Goal: Task Accomplishment & Management: Complete application form

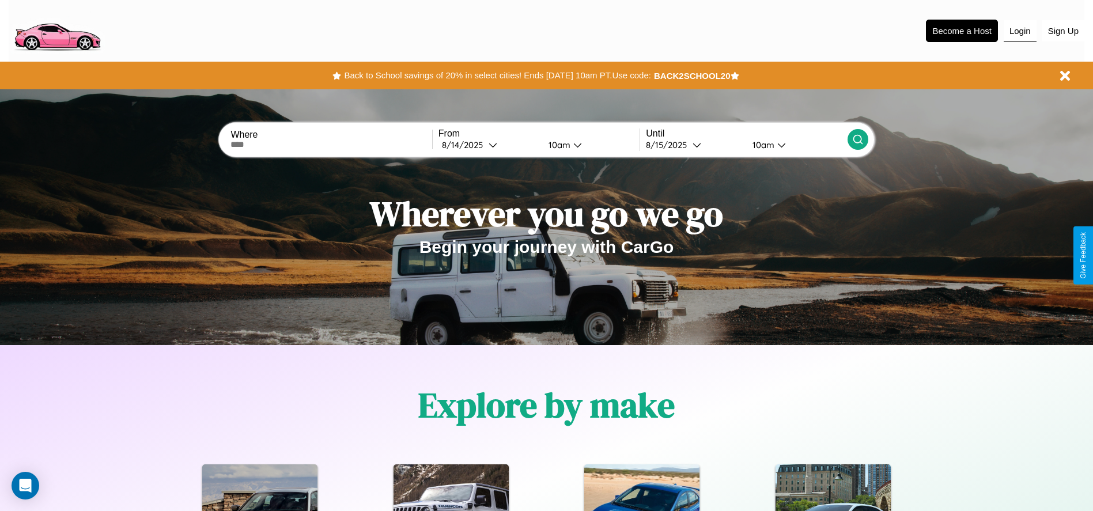
click at [1020, 31] on button "Login" at bounding box center [1020, 31] width 33 height 22
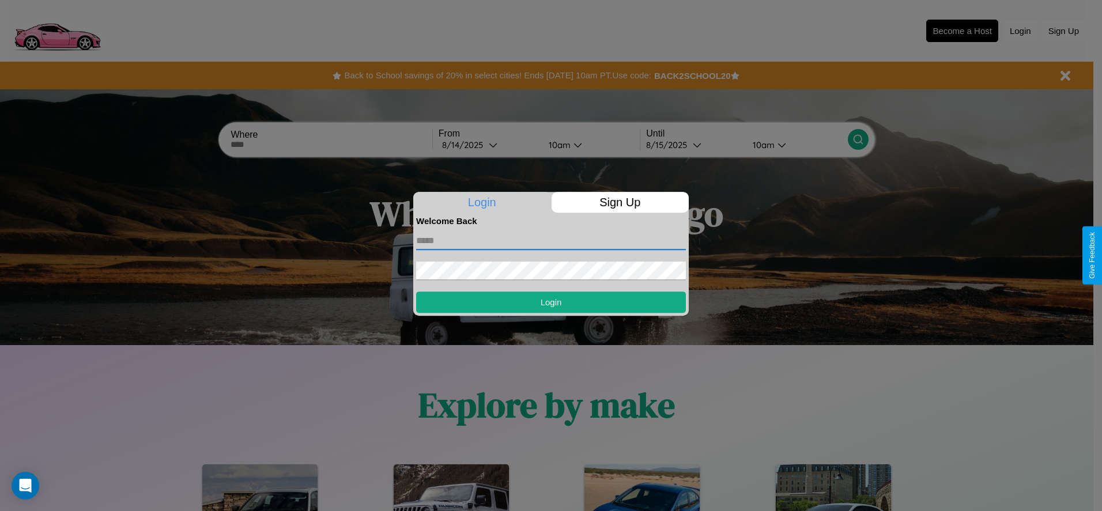
click at [551, 240] on input "text" at bounding box center [551, 241] width 270 height 18
type input "**********"
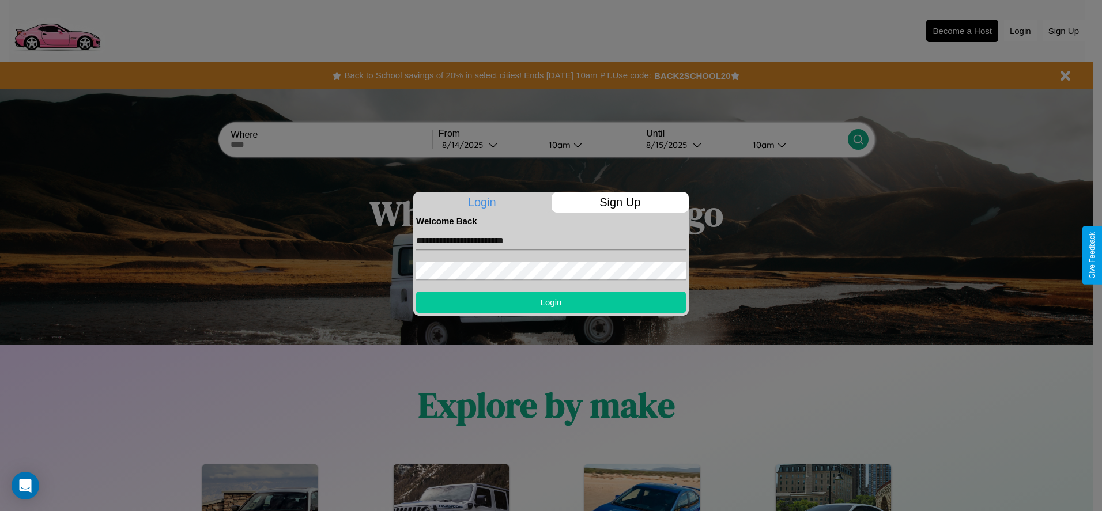
click at [551, 302] on button "Login" at bounding box center [551, 302] width 270 height 21
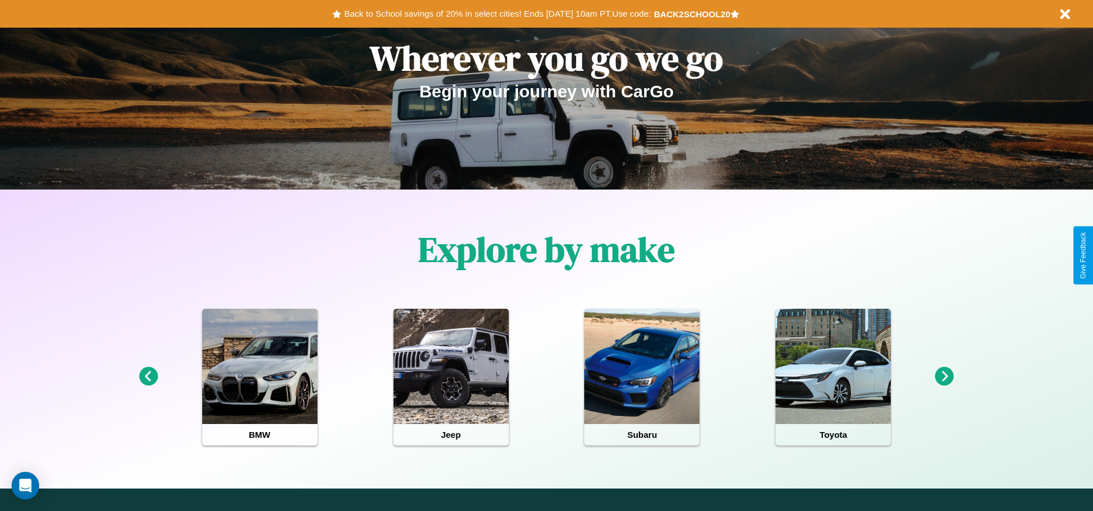
scroll to position [239, 0]
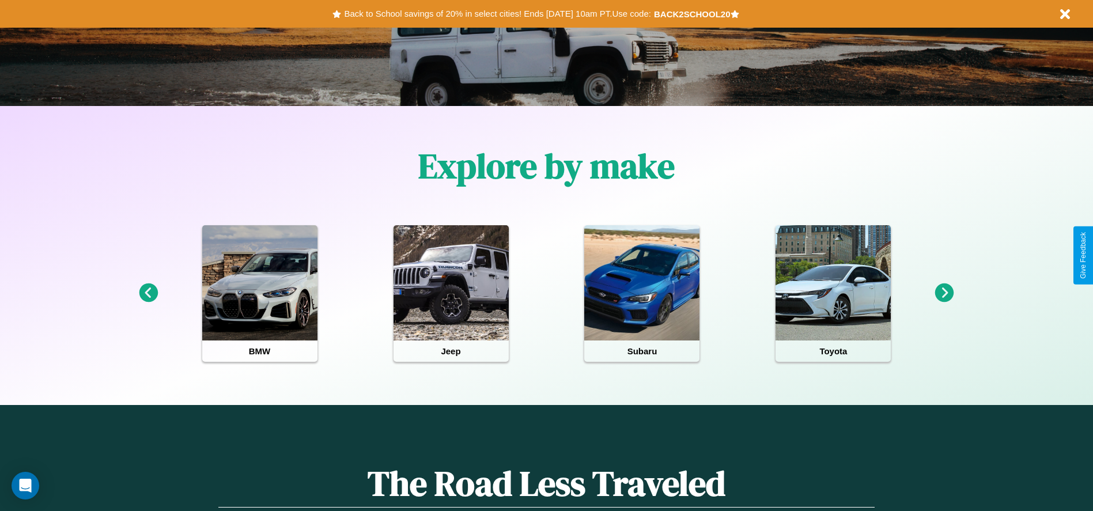
click at [945, 293] on icon at bounding box center [944, 293] width 19 height 19
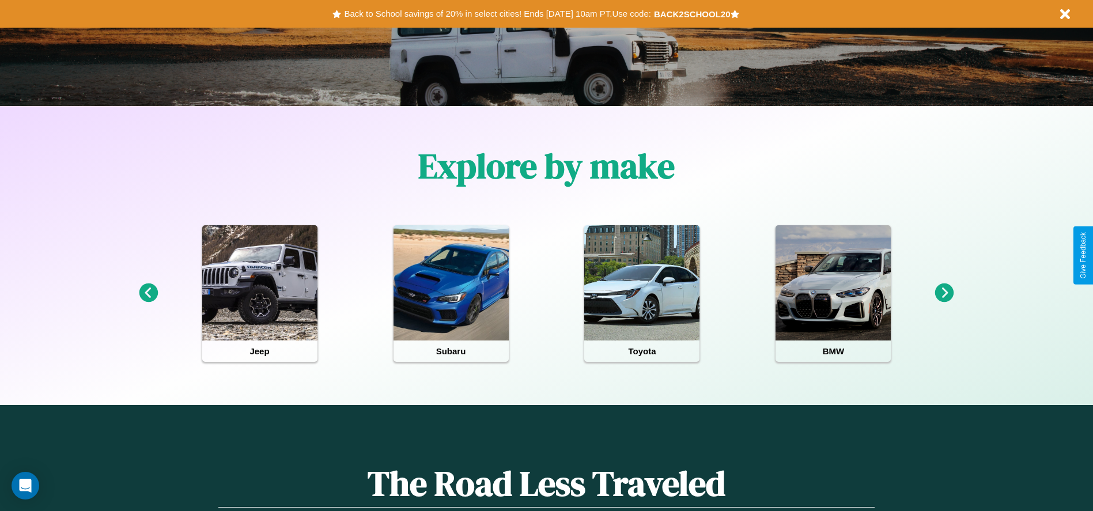
scroll to position [0, 0]
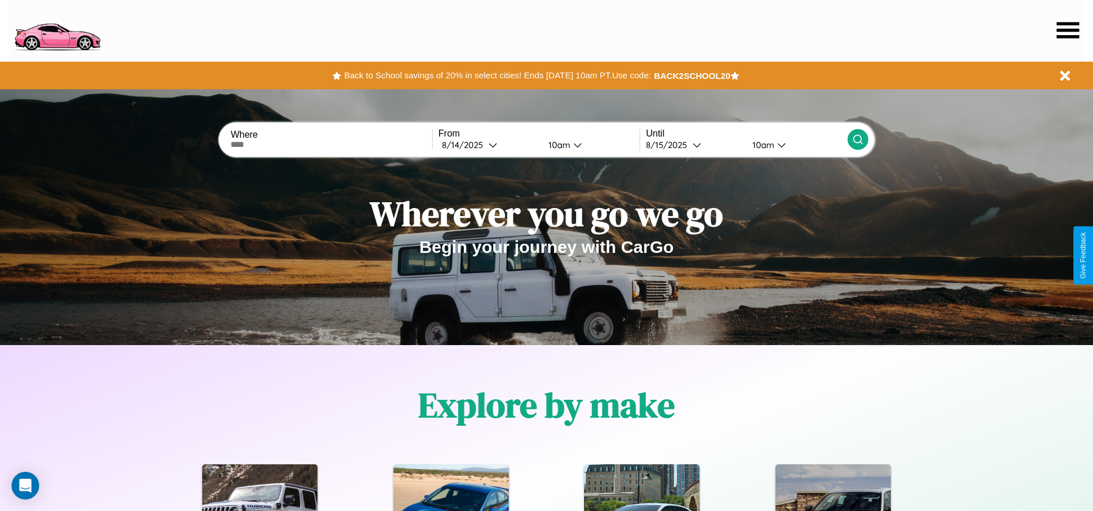
click at [1068, 30] on icon at bounding box center [1068, 30] width 22 height 16
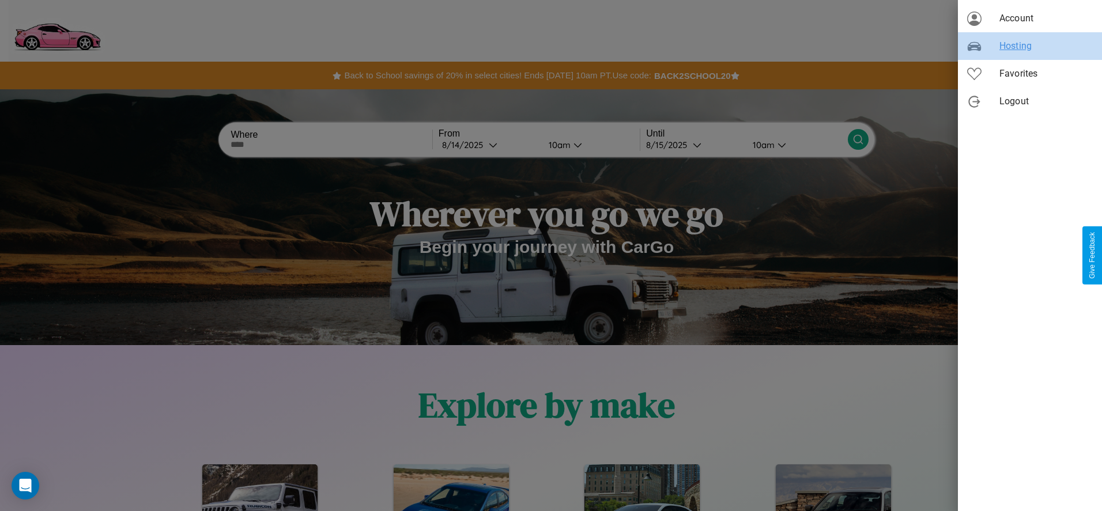
click at [1030, 46] on span "Hosting" at bounding box center [1045, 46] width 93 height 14
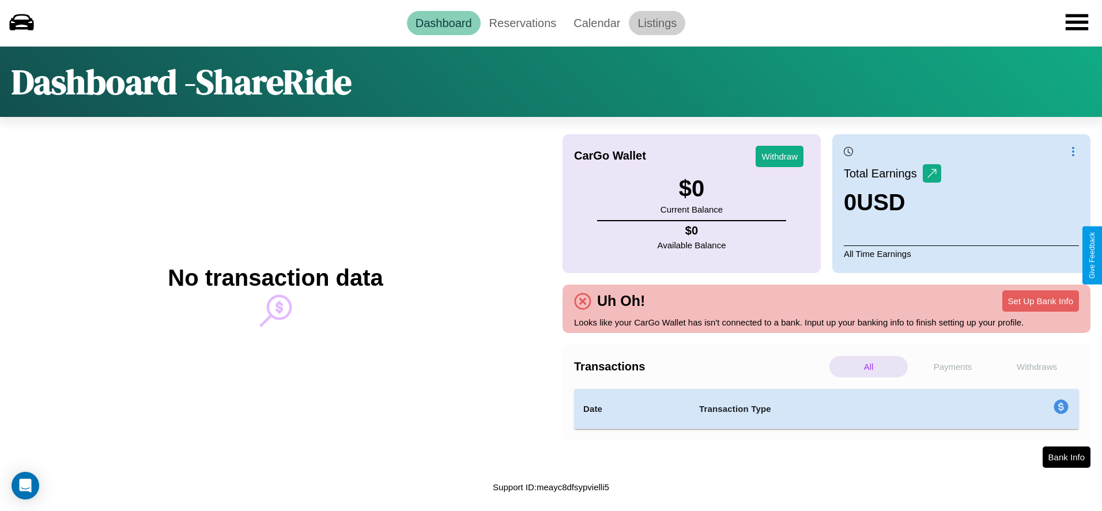
click at [657, 22] on link "Listings" at bounding box center [657, 23] width 56 height 24
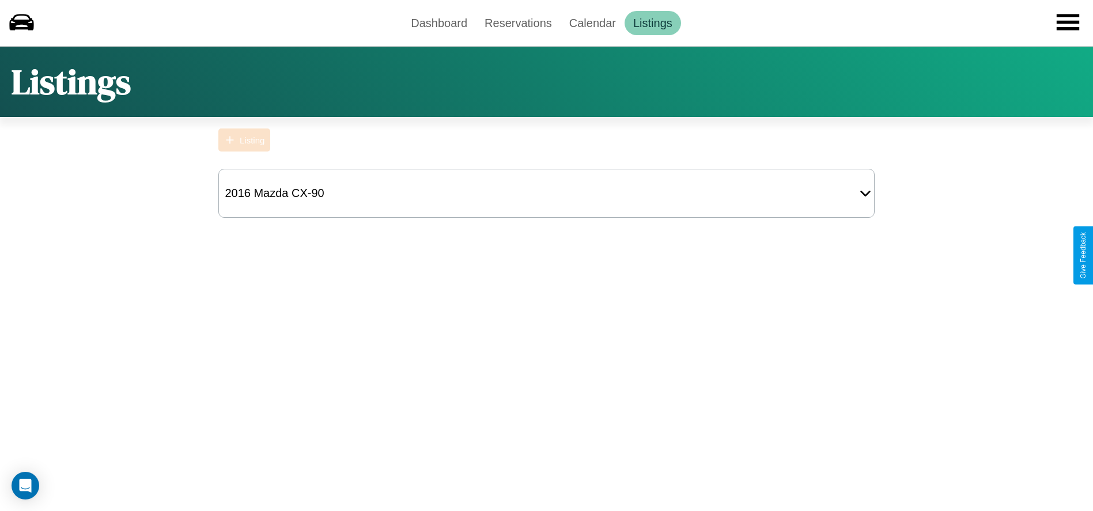
click at [244, 140] on div "Listing" at bounding box center [252, 140] width 25 height 10
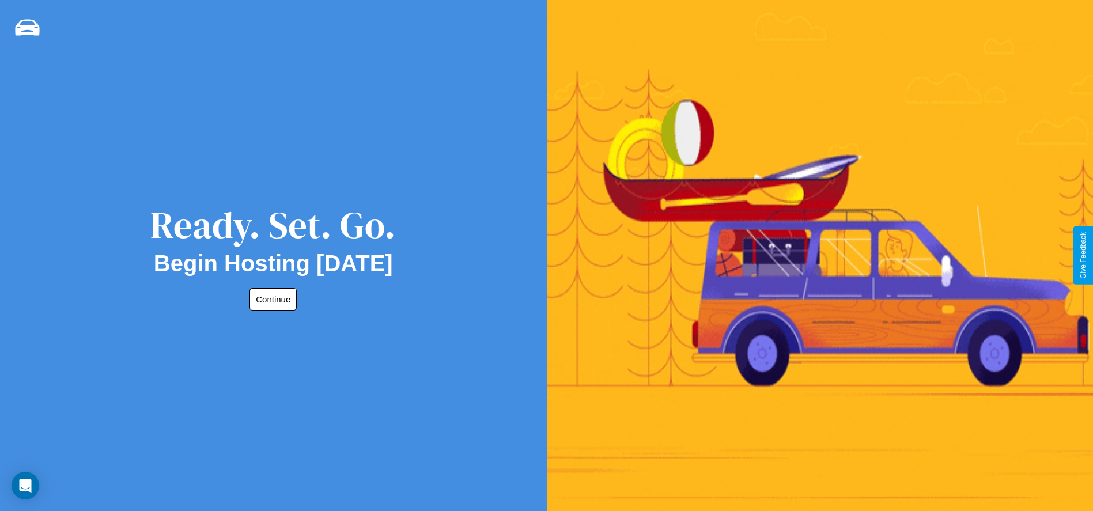
click at [271, 299] on button "Continue" at bounding box center [273, 299] width 47 height 22
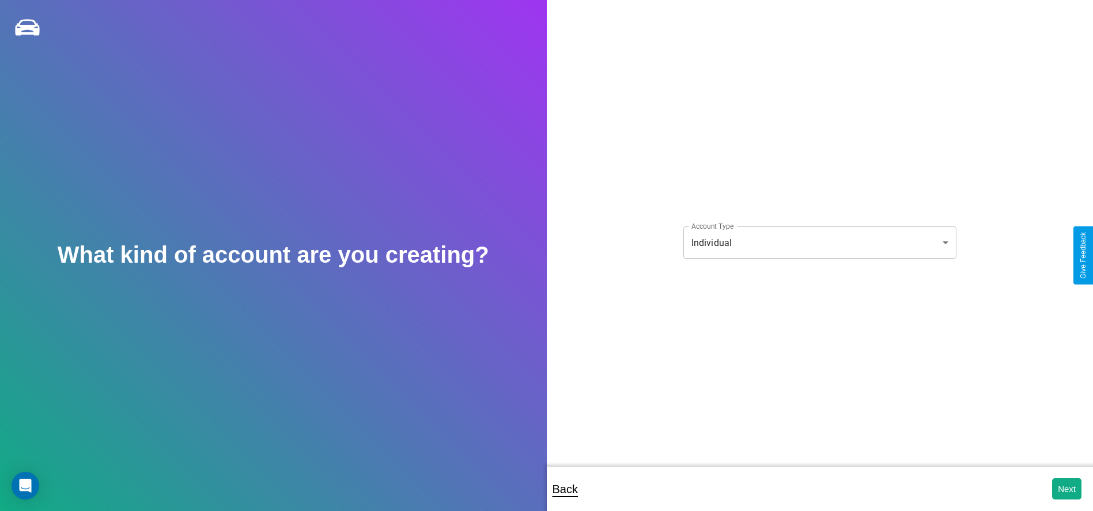
click at [820, 243] on body "**********" at bounding box center [546, 263] width 1093 height 527
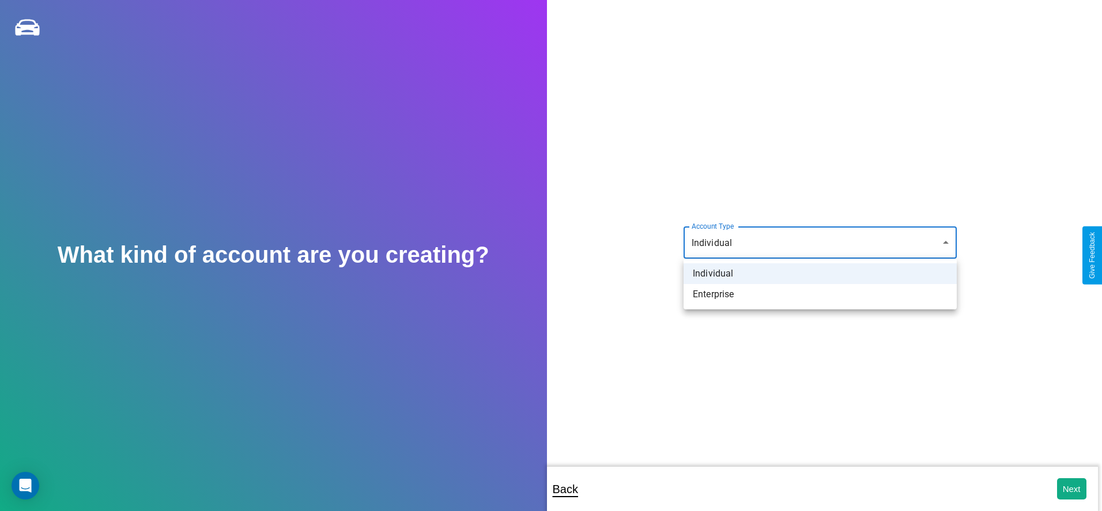
click at [820, 274] on li "Individual" at bounding box center [820, 273] width 273 height 21
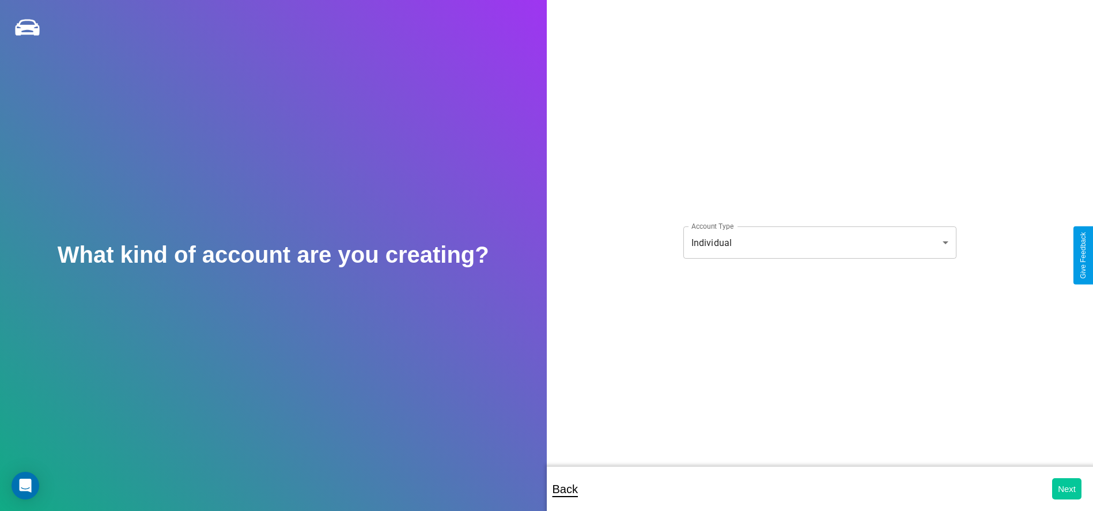
click at [1067, 489] on button "Next" at bounding box center [1066, 488] width 29 height 21
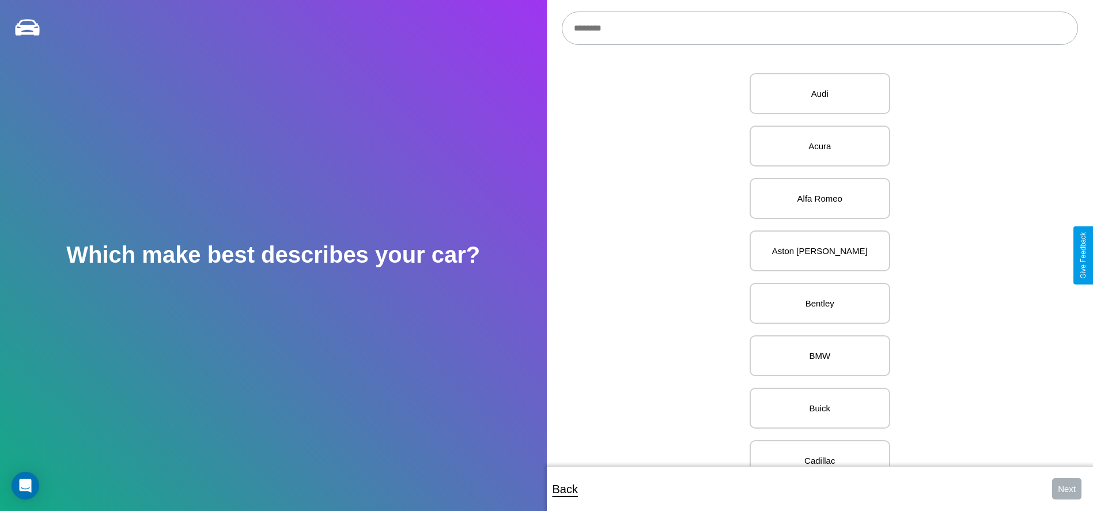
click at [820, 28] on input "text" at bounding box center [820, 28] width 516 height 33
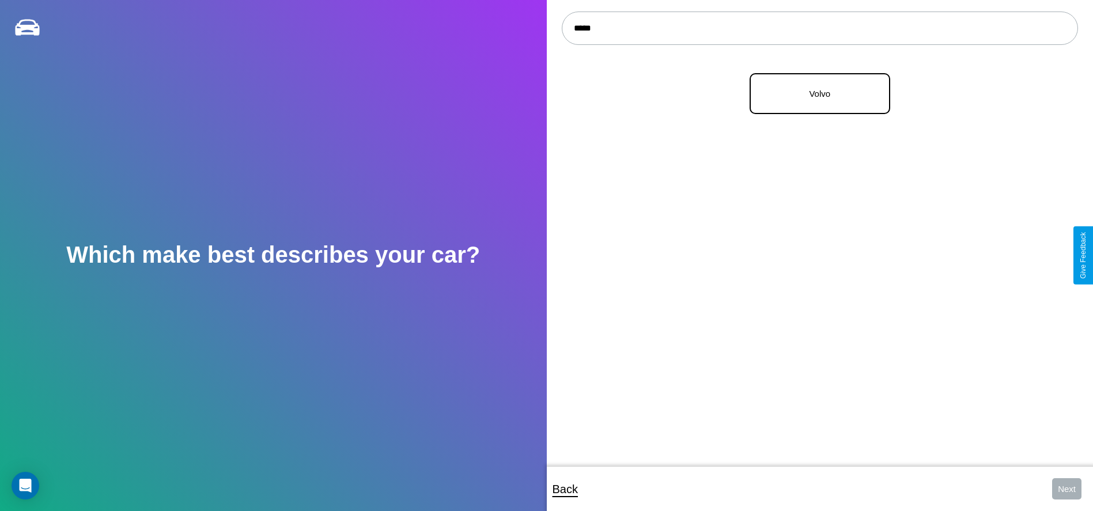
type input "*****"
click at [816, 94] on p "Volvo" at bounding box center [820, 94] width 115 height 16
click at [1067, 489] on button "Next" at bounding box center [1066, 488] width 29 height 21
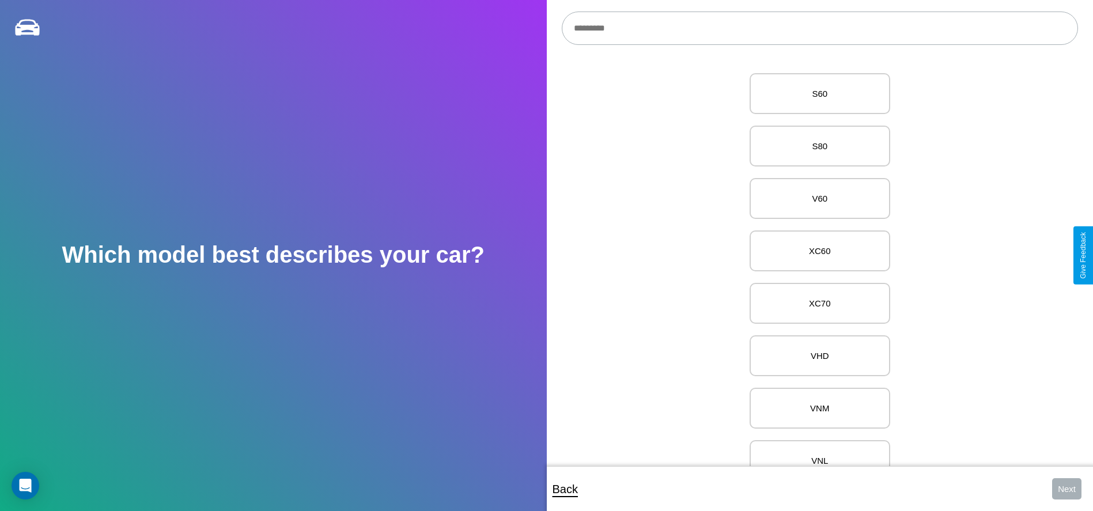
scroll to position [3550, 0]
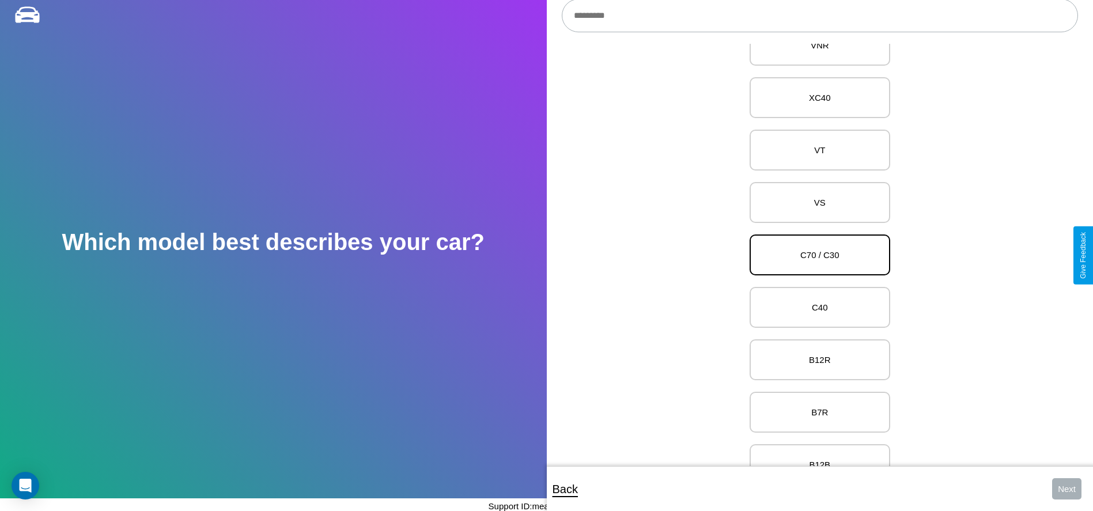
click at [816, 255] on p "C70 / C30" at bounding box center [820, 255] width 115 height 16
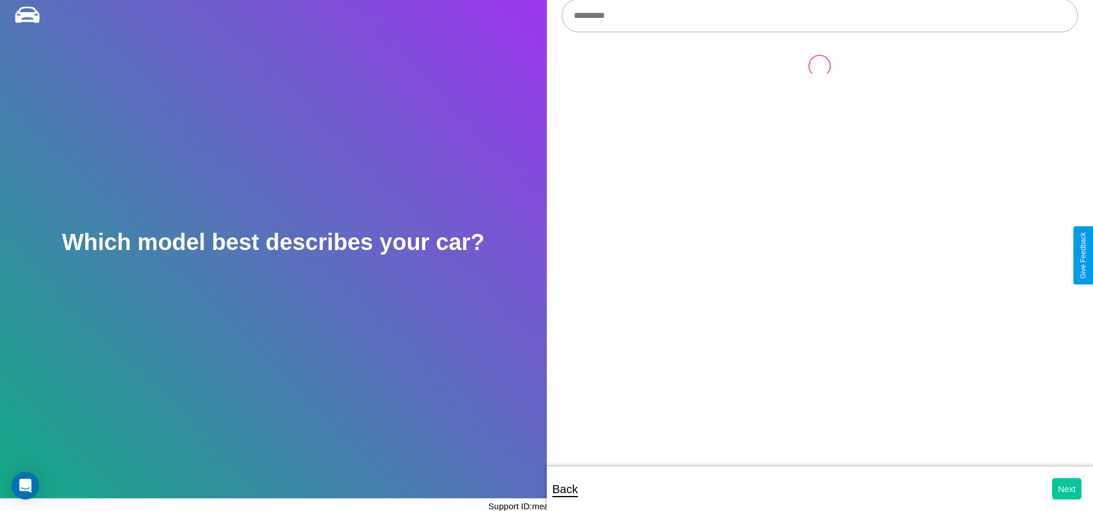
click at [1067, 489] on button "Next" at bounding box center [1066, 488] width 29 height 21
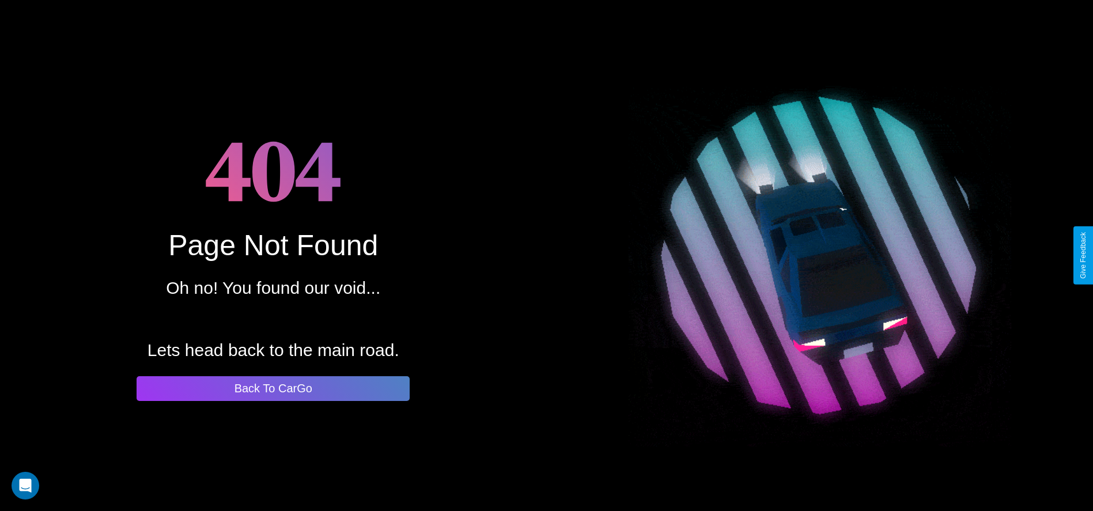
click at [273, 388] on button "Back To CarGo" at bounding box center [273, 388] width 273 height 25
